Goal: Transaction & Acquisition: Purchase product/service

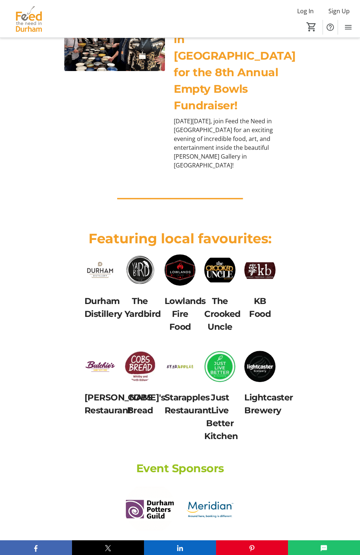
scroll to position [398, 0]
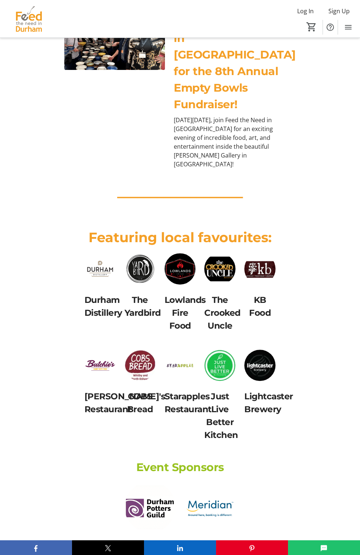
click at [336, 555] on div "Featuring local favourites: Durham Distillery The Yardbird Lowlands Fire Food T…" at bounding box center [180, 412] width 360 height 388
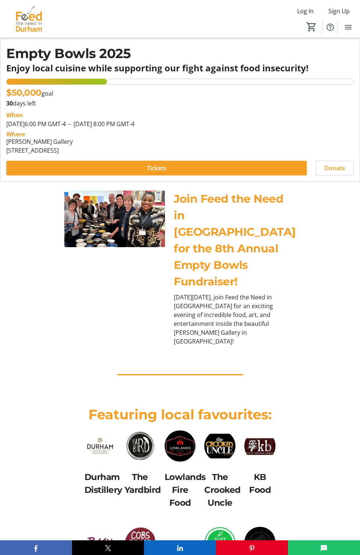
scroll to position [220, 0]
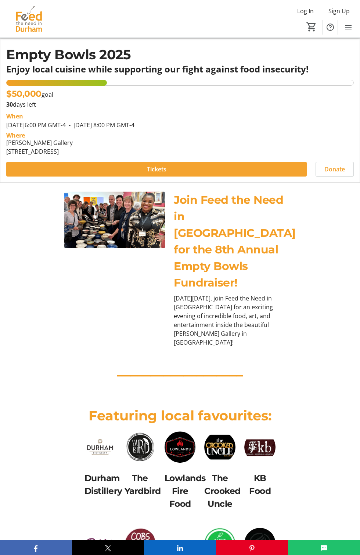
click at [174, 178] on span at bounding box center [156, 169] width 301 height 18
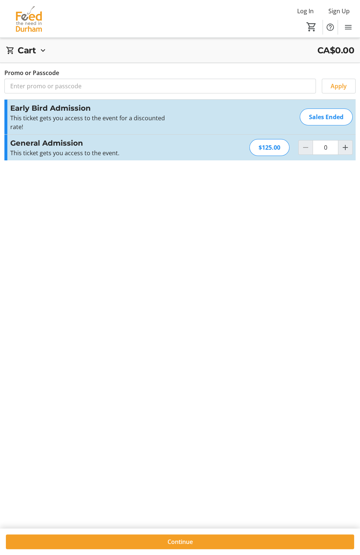
click at [335, 31] on div at bounding box center [330, 27] width 15 height 15
click at [358, 23] on div "Log In Sign Up Home Donations Tickets 0" at bounding box center [180, 19] width 360 height 38
click at [353, 20] on span "Menu" at bounding box center [348, 27] width 15 height 15
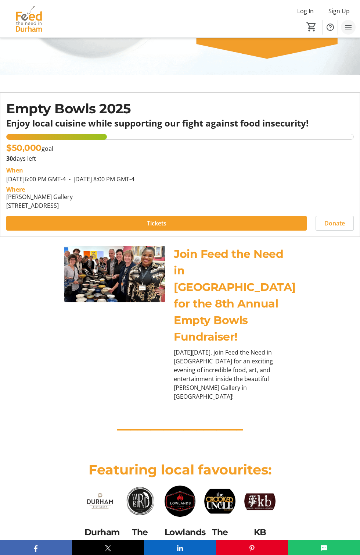
scroll to position [220, 0]
